Goal: Task Accomplishment & Management: Complete application form

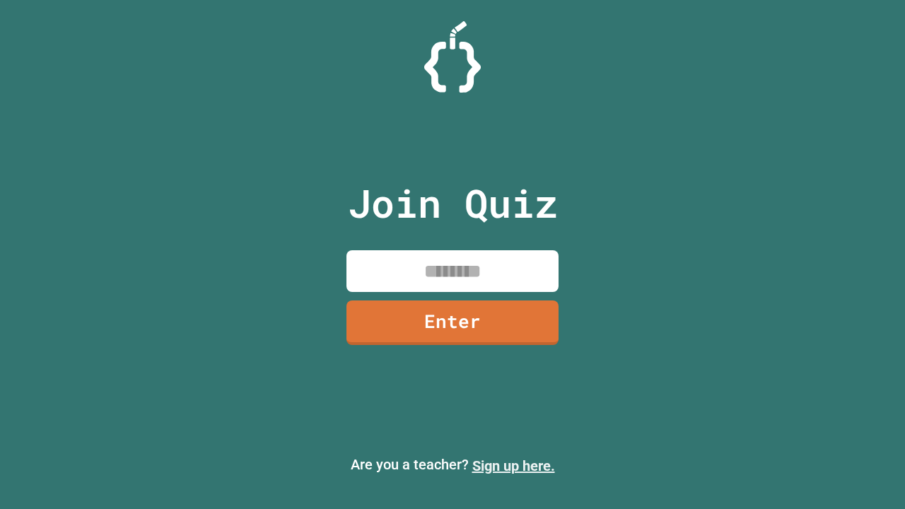
click at [514, 466] on link "Sign up here." at bounding box center [514, 466] width 83 height 17
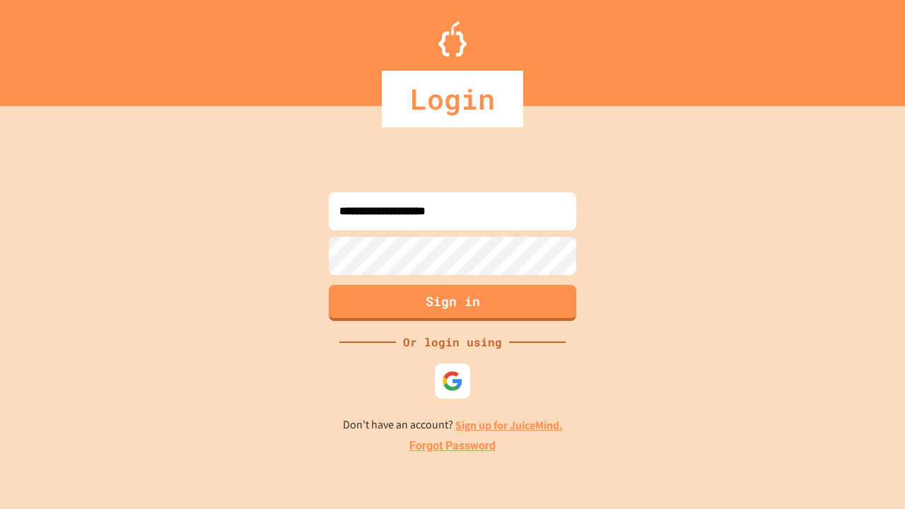
type input "**********"
